Goal: Information Seeking & Learning: Check status

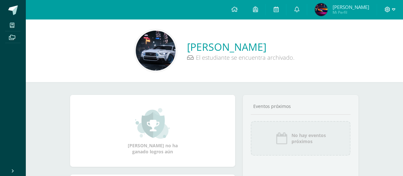
click at [389, 13] on span at bounding box center [390, 9] width 11 height 7
click at [353, 44] on icon at bounding box center [353, 43] width 4 height 4
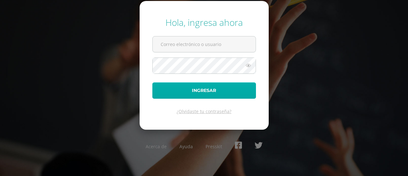
type input "[EMAIL_ADDRESS][DOMAIN_NAME]"
click at [204, 89] on button "Ingresar" at bounding box center [204, 90] width 104 height 16
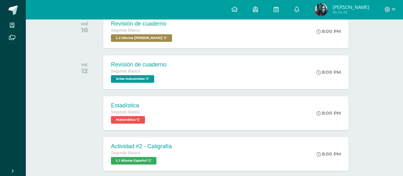
scroll to position [0, 0]
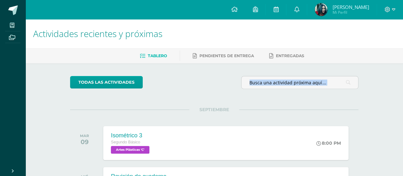
click at [323, 10] on img at bounding box center [321, 9] width 13 height 13
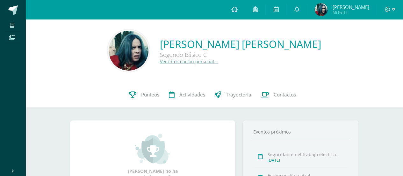
click at [154, 99] on link "Punteos" at bounding box center [144, 95] width 40 height 26
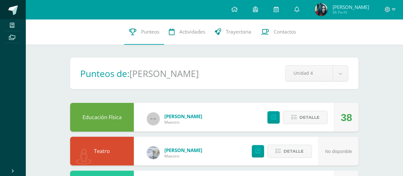
click at [19, 5] on link at bounding box center [13, 9] width 26 height 19
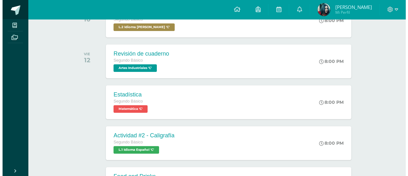
scroll to position [164, 0]
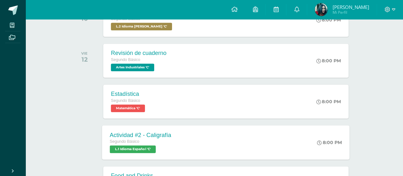
click at [218, 136] on div "Actividad #2 - Caligrafía Segundo Básico L.1 Idioma Español 'C' 8:00 PM Activid…" at bounding box center [226, 142] width 248 height 34
